Goal: Information Seeking & Learning: Check status

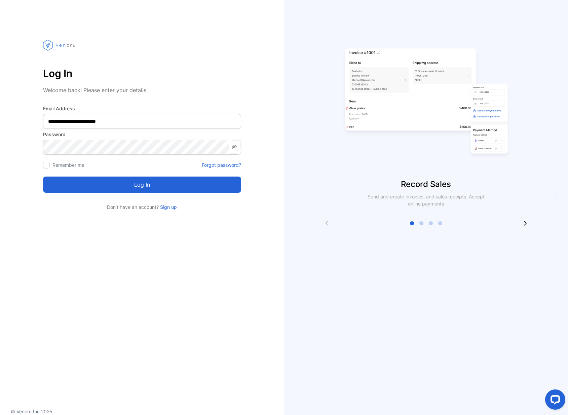
click at [49, 165] on div at bounding box center [46, 165] width 7 height 7
click at [107, 180] on button "Log in" at bounding box center [142, 184] width 198 height 16
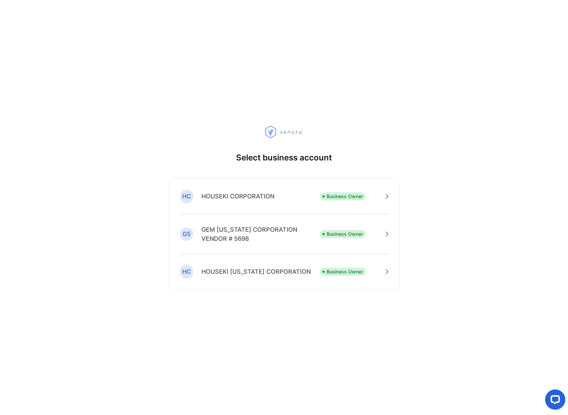
click at [261, 197] on p "HOUSEKI CORPORATION" at bounding box center [237, 196] width 73 height 9
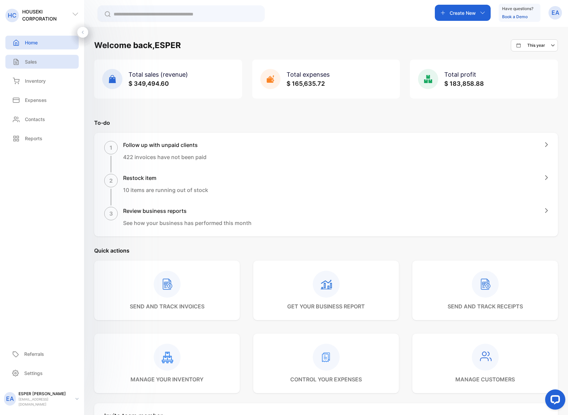
click at [36, 65] on p "Sales" at bounding box center [31, 61] width 12 height 7
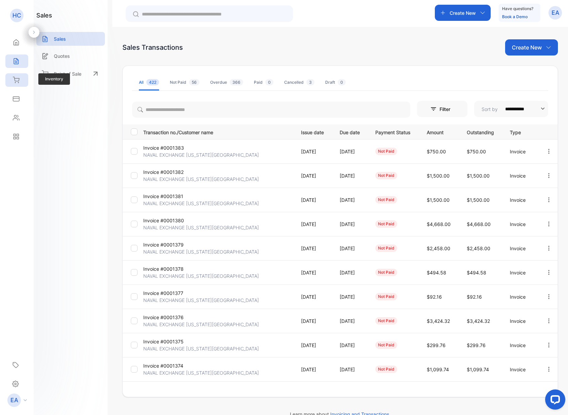
click at [19, 86] on div "Inventory" at bounding box center [16, 79] width 23 height 13
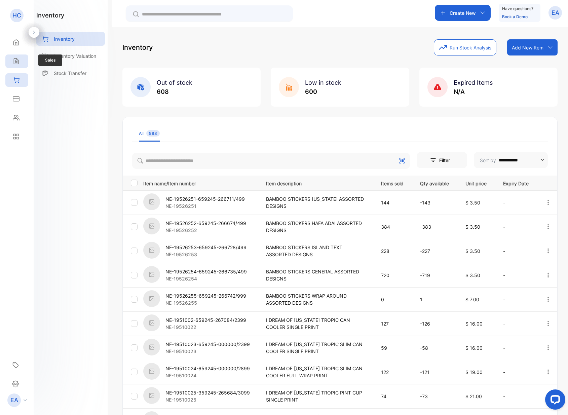
click at [14, 59] on icon at bounding box center [16, 61] width 7 height 7
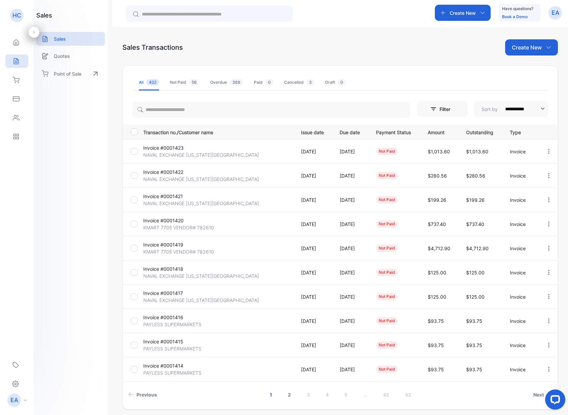
click at [287, 396] on link "2" at bounding box center [289, 394] width 19 height 12
click at [260, 396] on link "1" at bounding box center [261, 394] width 18 height 12
click at [171, 369] on p "PAYLESS SUPERMARKETS" at bounding box center [172, 372] width 58 height 7
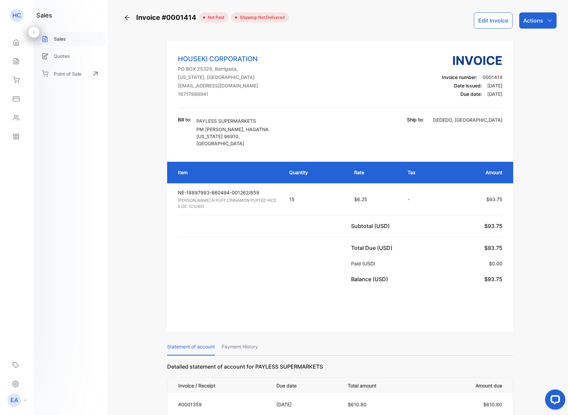
click at [53, 41] on div "Sales" at bounding box center [70, 39] width 69 height 14
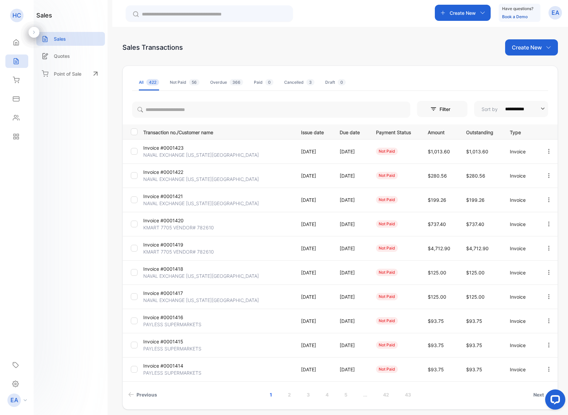
click at [179, 349] on p "PAYLESS SUPERMARKETS" at bounding box center [172, 348] width 58 height 7
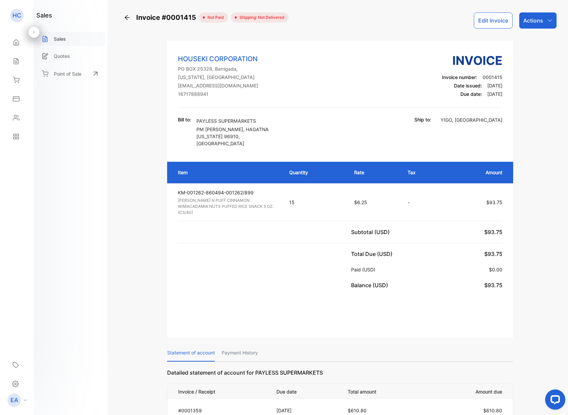
click at [56, 40] on p "Sales" at bounding box center [60, 38] width 12 height 7
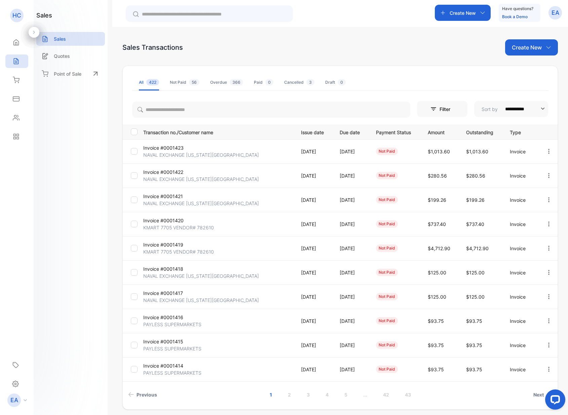
click at [163, 320] on p "Invoice #0001416" at bounding box center [168, 317] width 50 height 7
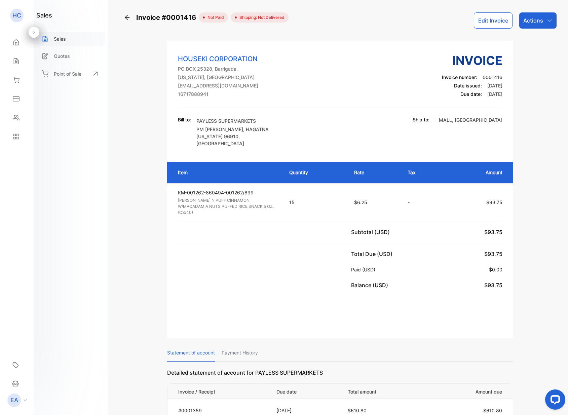
click at [55, 37] on p "Sales" at bounding box center [60, 38] width 12 height 7
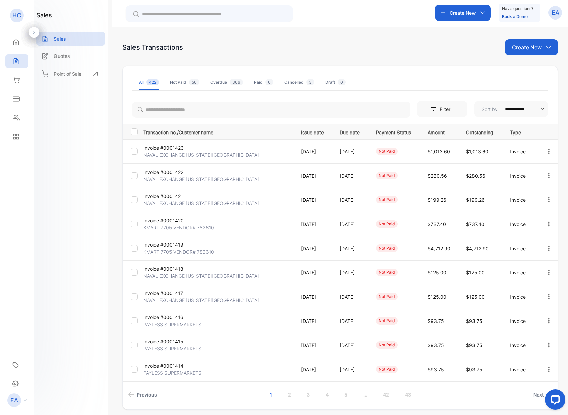
click at [172, 297] on p "NAVAL EXCHANGE [US_STATE][GEOGRAPHIC_DATA]" at bounding box center [201, 299] width 116 height 7
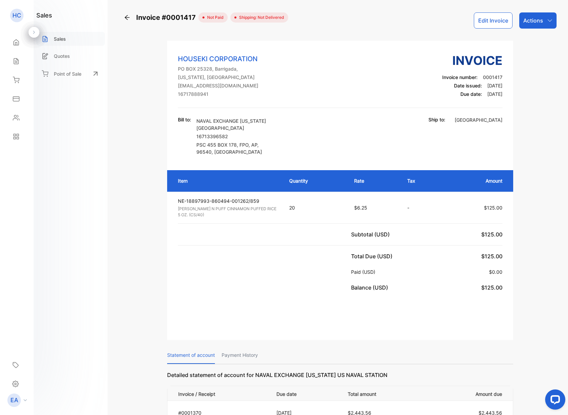
click at [56, 36] on p "Sales" at bounding box center [60, 38] width 12 height 7
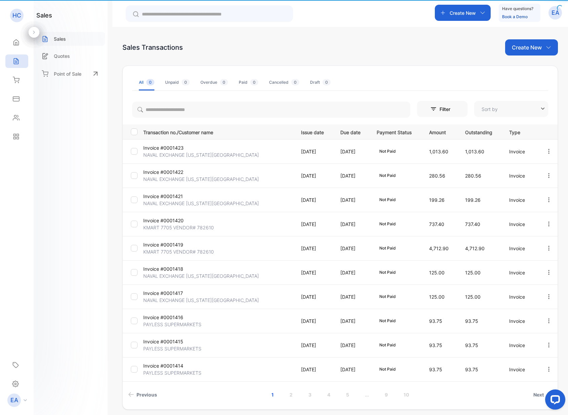
type input "**********"
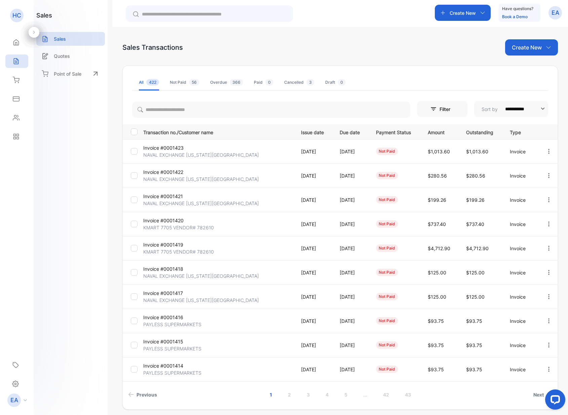
click at [174, 271] on p "Invoice #0001418" at bounding box center [168, 268] width 50 height 7
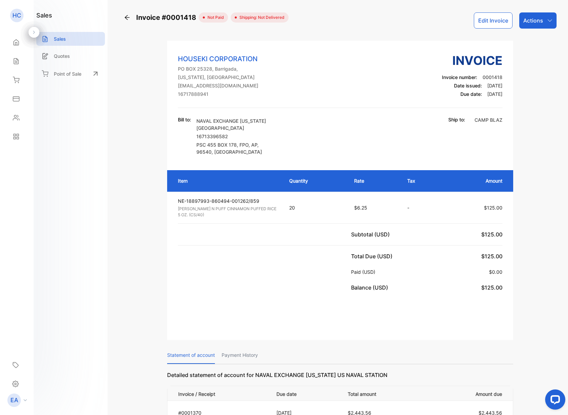
click at [64, 38] on p "Sales" at bounding box center [60, 38] width 12 height 7
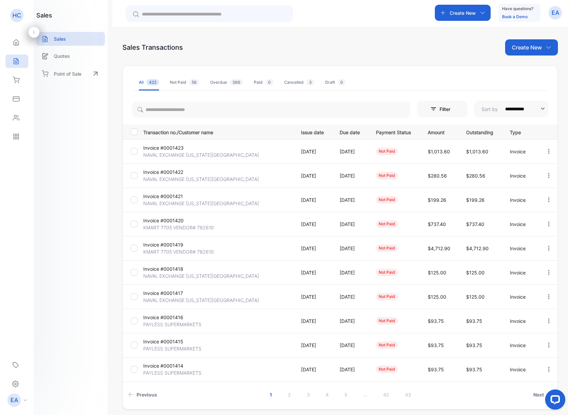
click at [158, 202] on p "NAVAL EXCHANGE [US_STATE][GEOGRAPHIC_DATA]" at bounding box center [201, 203] width 116 height 7
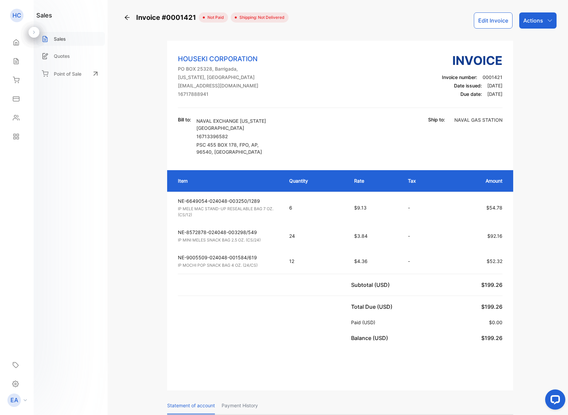
click at [62, 36] on p "Sales" at bounding box center [60, 38] width 12 height 7
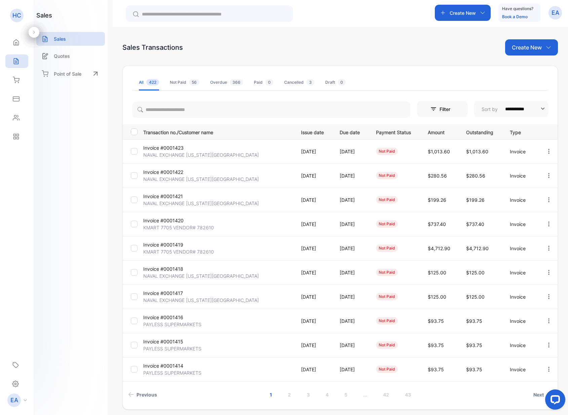
click at [167, 180] on p "NAVAL EXCHANGE [US_STATE][GEOGRAPHIC_DATA]" at bounding box center [201, 178] width 116 height 7
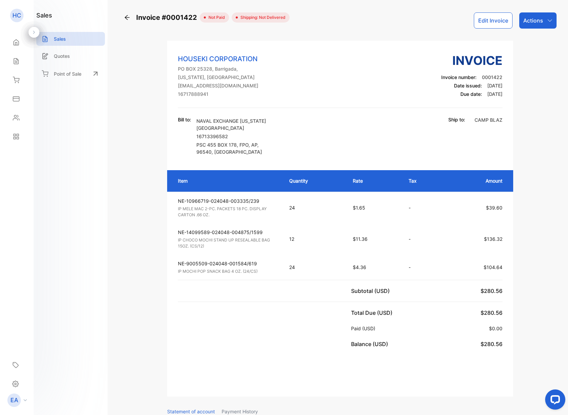
click at [56, 35] on div "Sales" at bounding box center [70, 39] width 69 height 14
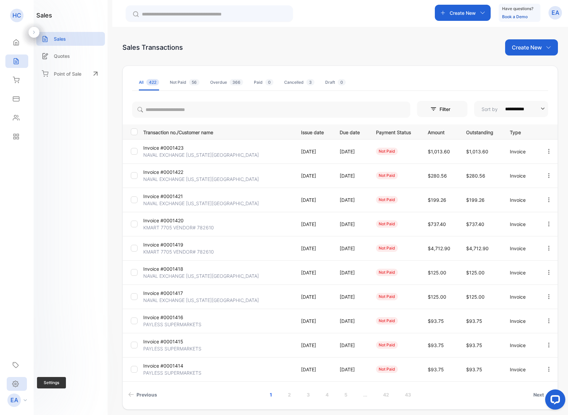
click at [165, 148] on p "Invoice #0001423" at bounding box center [168, 147] width 50 height 7
